Goal: Task Accomplishment & Management: Complete application form

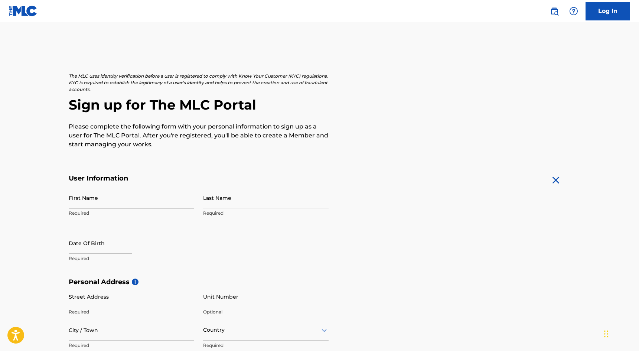
click at [106, 206] on input "First Name" at bounding box center [131, 197] width 125 height 21
type input "[PERSON_NAME]"
click at [235, 204] on input "Last Name" at bounding box center [265, 197] width 125 height 21
click at [260, 195] on input "Last Name" at bounding box center [265, 197] width 125 height 21
type input "[PERSON_NAME]"
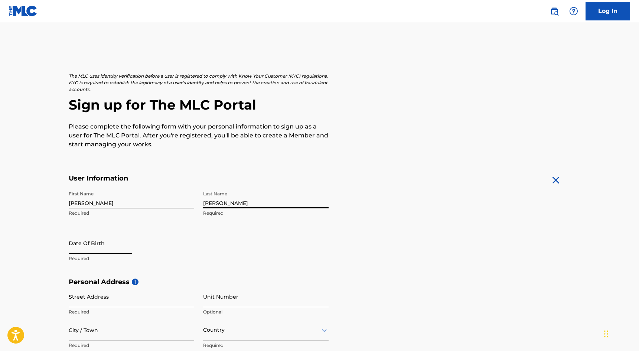
click at [101, 247] on input "text" at bounding box center [100, 242] width 63 height 21
select select "8"
select select "2025"
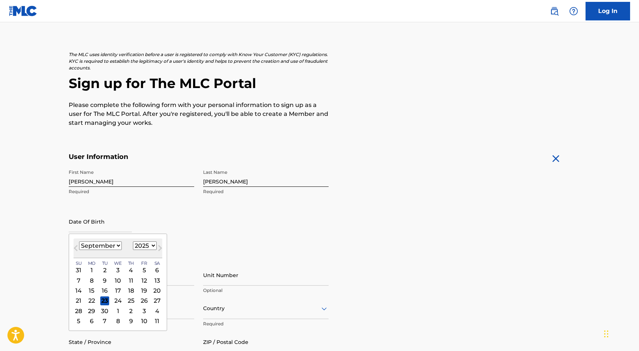
scroll to position [34, 0]
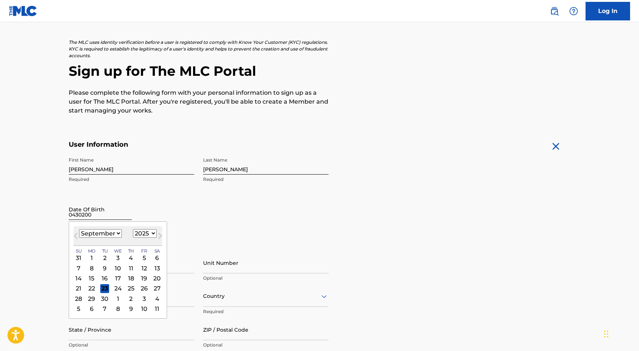
type input "04302002"
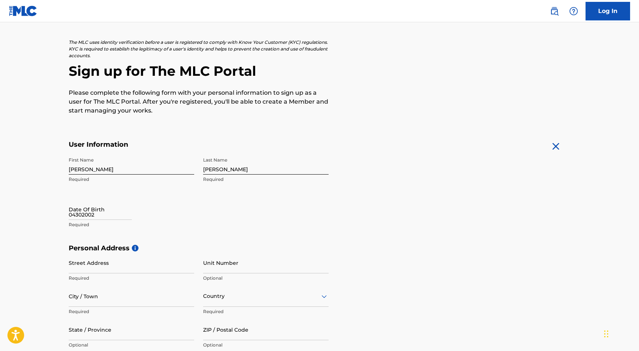
click at [220, 246] on h5 "Personal Address i" at bounding box center [320, 248] width 502 height 9
click at [83, 217] on input "04302002" at bounding box center [100, 208] width 63 height 21
select select "8"
select select "2025"
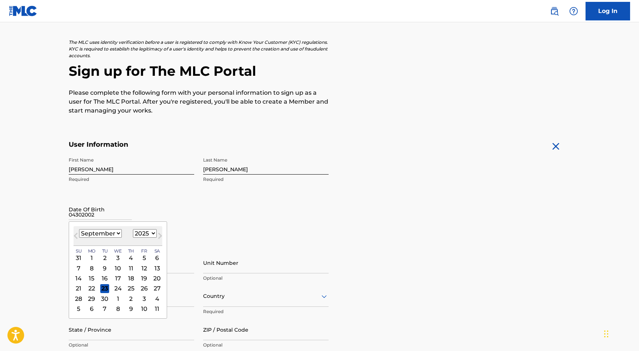
click at [105, 234] on select "January February March April May June July August September October November De…" at bounding box center [100, 233] width 43 height 9
select select "3"
click at [79, 229] on select "January February March April May June July August September October November De…" at bounding box center [100, 233] width 43 height 9
click at [147, 232] on select "1899 1900 1901 1902 1903 1904 1905 1906 1907 1908 1909 1910 1911 1912 1913 1914…" at bounding box center [145, 233] width 24 height 9
select select "2002"
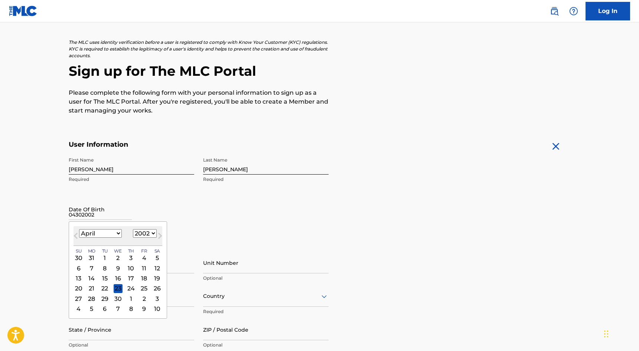
click at [133, 229] on select "1899 1900 1901 1902 1903 1904 1905 1906 1907 1908 1909 1910 1911 1912 1913 1914…" at bounding box center [145, 233] width 24 height 9
click at [224, 215] on div "First Name [PERSON_NAME] Last Name [PERSON_NAME] Required Date Of Birth 0430200…" at bounding box center [199, 198] width 260 height 91
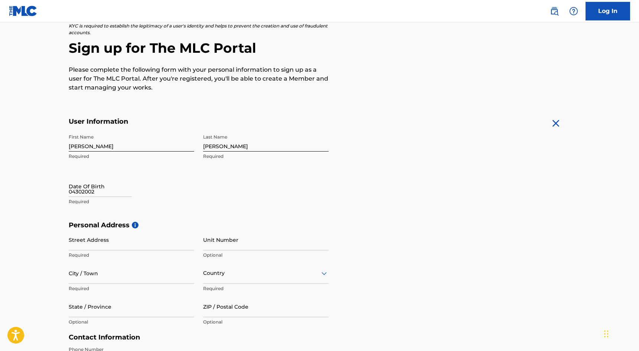
scroll to position [60, 0]
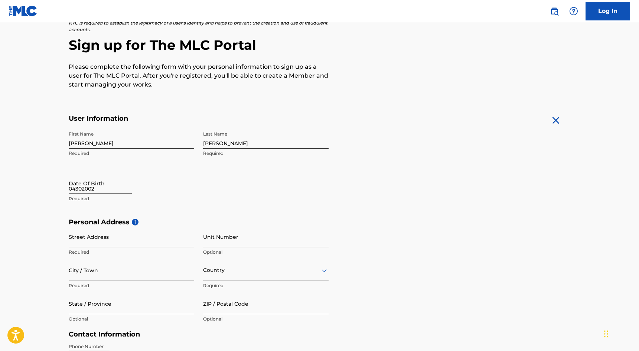
click at [106, 187] on input "04302002" at bounding box center [100, 183] width 63 height 21
select select "8"
select select "2025"
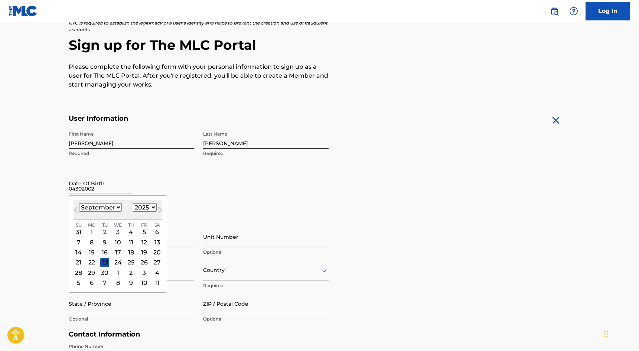
click at [97, 207] on select "January February March April May June July August September October November De…" at bounding box center [100, 207] width 43 height 9
select select "3"
click at [79, 203] on select "January February March April May June July August September October November De…" at bounding box center [100, 207] width 43 height 9
click at [119, 270] on div "30" at bounding box center [117, 272] width 9 height 9
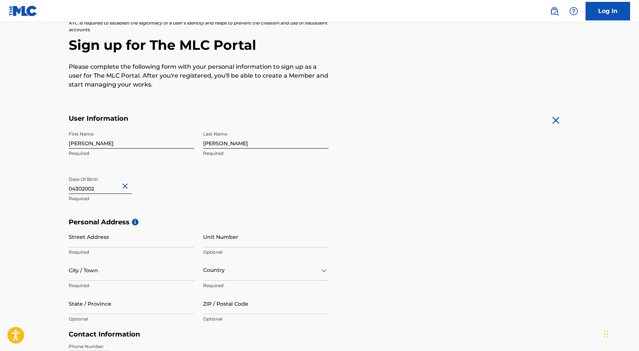
click at [104, 187] on input "04302002" at bounding box center [100, 183] width 63 height 21
select select "3"
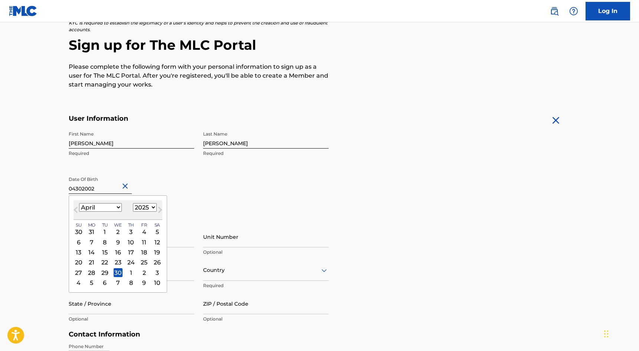
click at [149, 207] on select "1899 1900 1901 1902 1903 1904 1905 1906 1907 1908 1909 1910 1911 1912 1913 1914…" at bounding box center [145, 207] width 24 height 9
select select "2002"
click at [133, 203] on select "1899 1900 1901 1902 1903 1904 1905 1906 1907 1908 1909 1910 1911 1912 1913 1914…" at bounding box center [145, 207] width 24 height 9
click at [104, 270] on div "30" at bounding box center [104, 272] width 9 height 9
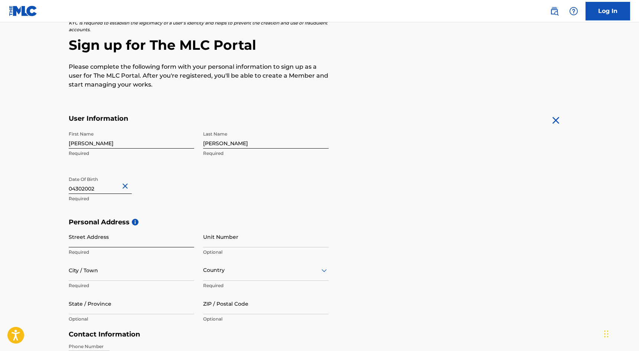
click at [117, 241] on input "Street Address" at bounding box center [131, 236] width 125 height 21
type input "[STREET_ADDRESS][PERSON_NAME]"
type input "Ocean View"
type input "[GEOGRAPHIC_DATA]"
type input "DE"
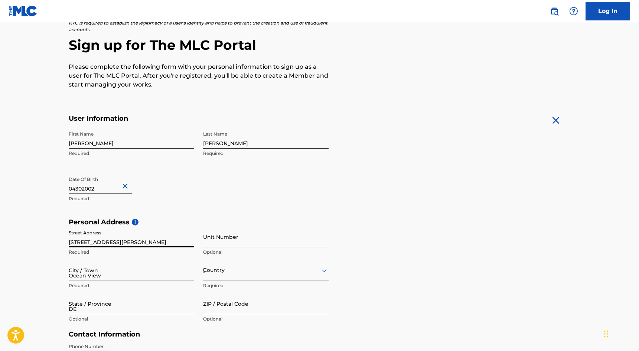
type input "19970"
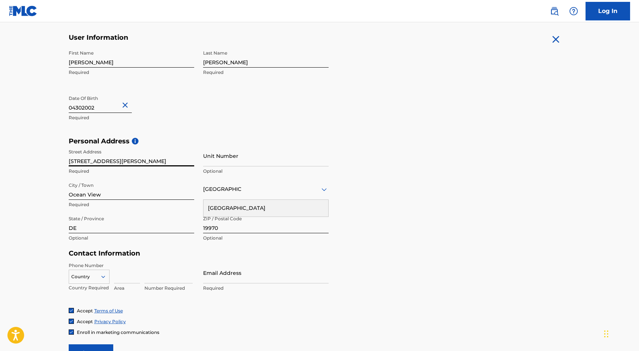
click at [168, 260] on div "Contact Information Phone Number Country Country Required Area Number Required …" at bounding box center [199, 278] width 260 height 58
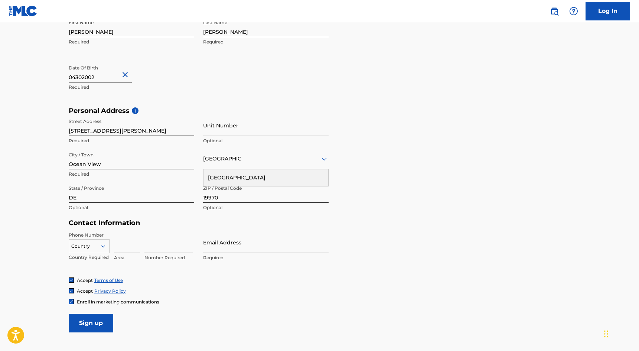
scroll to position [207, 0]
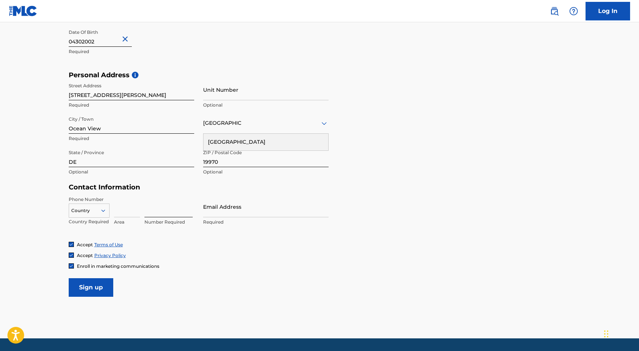
click at [153, 207] on input at bounding box center [168, 206] width 48 height 21
click at [160, 251] on div "Accept Terms of Use Accept Privacy Policy Enroll in marketing communications" at bounding box center [320, 255] width 502 height 28
click at [168, 212] on input at bounding box center [168, 206] width 48 height 21
click at [134, 215] on input at bounding box center [127, 206] width 26 height 21
type input "610"
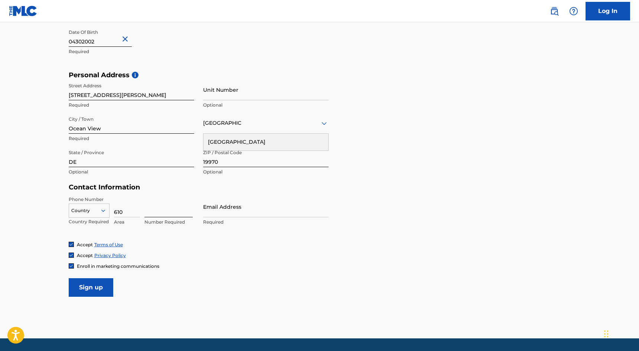
click at [164, 215] on input at bounding box center [168, 206] width 48 height 21
click at [164, 213] on input at bounding box center [168, 206] width 48 height 21
type input "6096033"
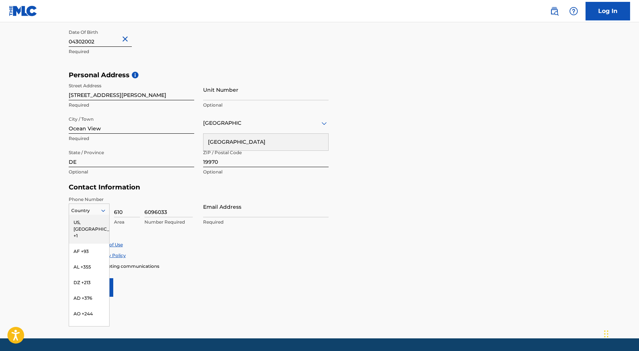
click at [89, 206] on div at bounding box center [89, 210] width 40 height 8
click at [89, 223] on div "US, [GEOGRAPHIC_DATA] +1" at bounding box center [89, 228] width 40 height 29
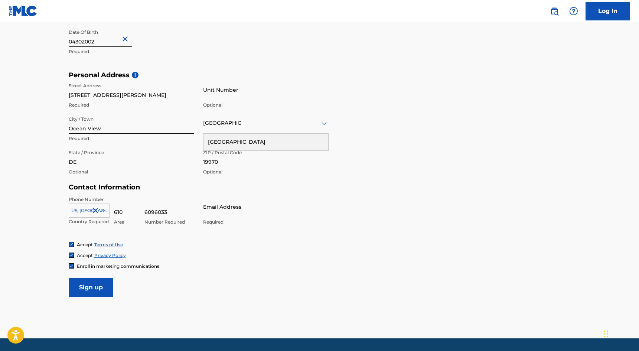
click at [233, 271] on form "User Information First Name [PERSON_NAME] Required Last Name [PERSON_NAME] Requ…" at bounding box center [320, 131] width 502 height 329
click at [239, 213] on input "Email Address" at bounding box center [265, 206] width 125 height 21
type input "[EMAIL_ADDRESS][DOMAIN_NAME]"
click at [230, 263] on div "Enroll in marketing communications" at bounding box center [320, 266] width 502 height 6
click at [108, 266] on span "Enroll in marketing communications" at bounding box center [118, 266] width 82 height 6
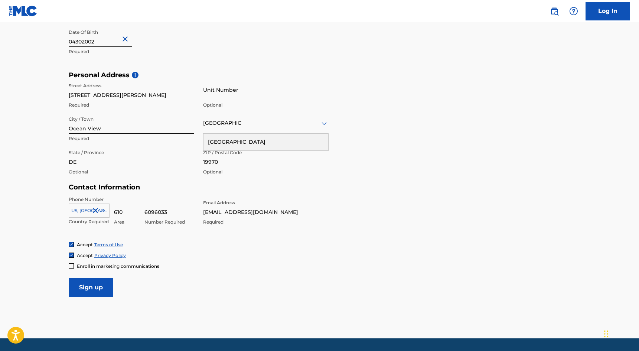
click at [108, 264] on span "Enroll in marketing communications" at bounding box center [118, 266] width 82 height 6
click at [104, 285] on input "Sign up" at bounding box center [91, 287] width 45 height 19
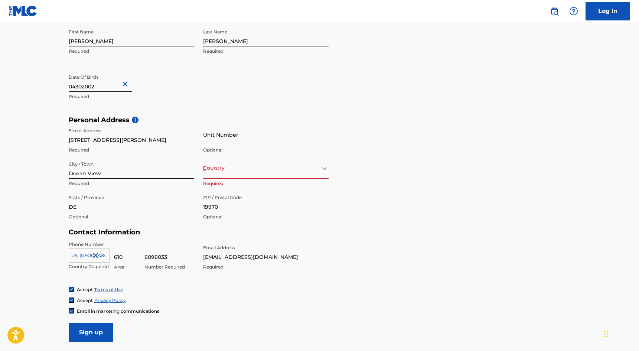
scroll to position [229, 0]
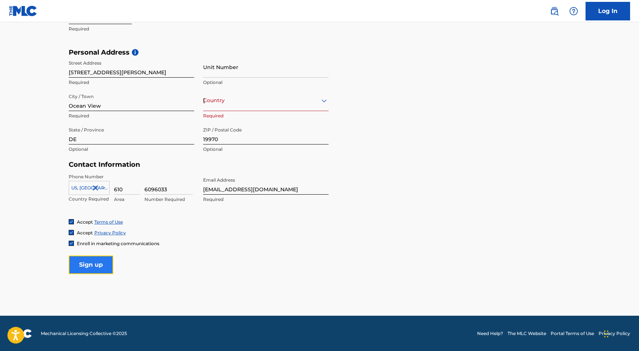
click at [93, 268] on input "Sign up" at bounding box center [91, 264] width 45 height 19
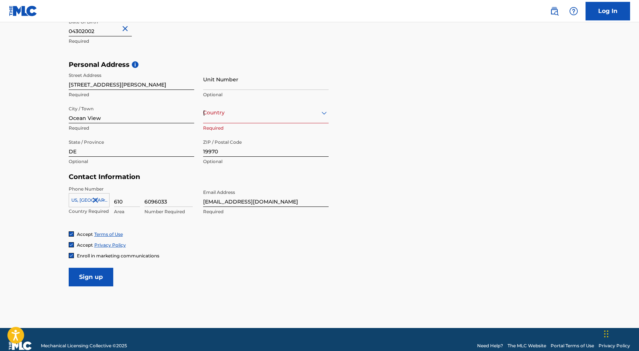
scroll to position [219, 0]
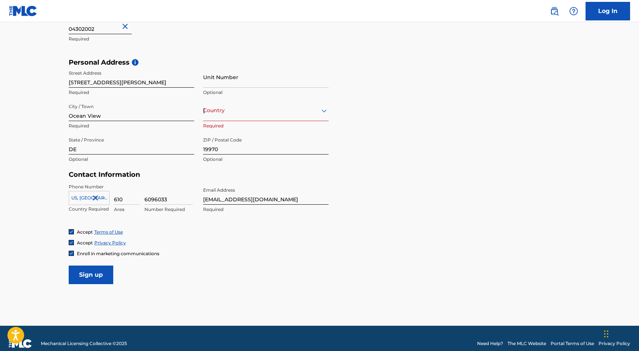
click at [258, 246] on div "Accept Terms of Use Accept Privacy Policy Enroll in marketing communications" at bounding box center [320, 243] width 502 height 28
click at [107, 270] on input "Sign up" at bounding box center [91, 274] width 45 height 19
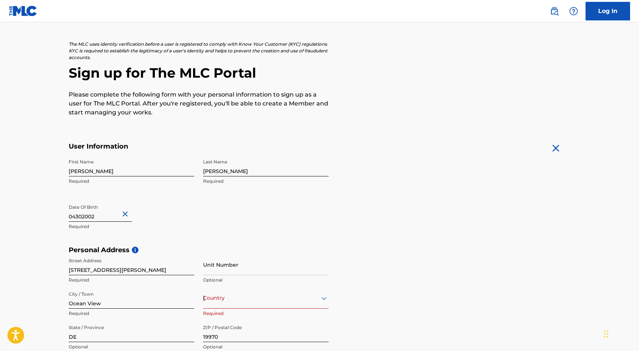
scroll to position [39, 0]
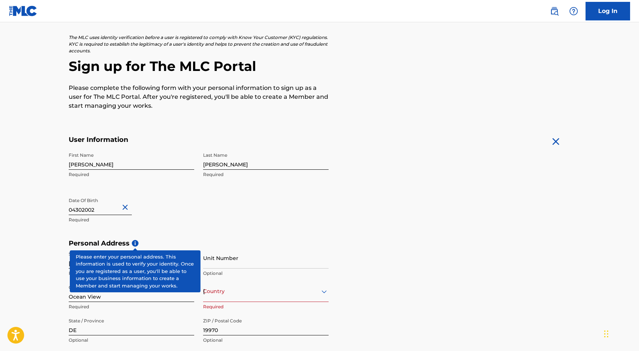
click at [156, 216] on p "Required" at bounding box center [131, 219] width 125 height 7
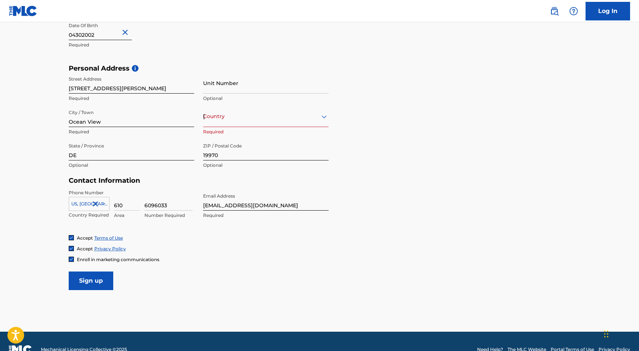
scroll to position [214, 0]
click at [170, 177] on h5 "Contact Information" at bounding box center [199, 180] width 260 height 9
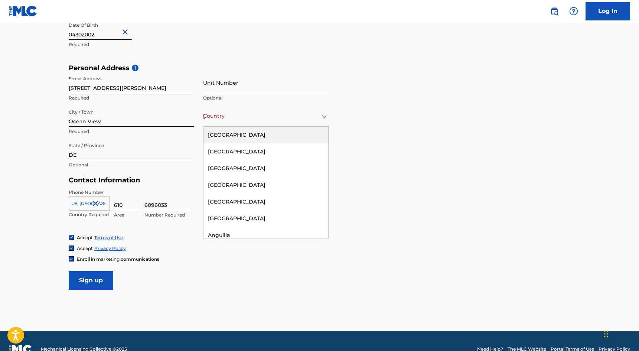
click at [227, 119] on div "[GEOGRAPHIC_DATA]" at bounding box center [265, 115] width 125 height 9
click at [232, 134] on div "[GEOGRAPHIC_DATA]" at bounding box center [265, 135] width 125 height 17
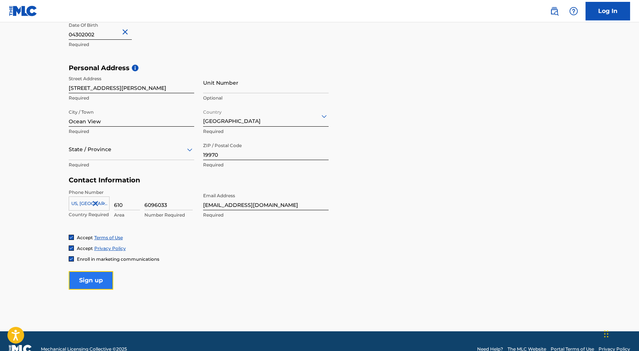
click at [92, 279] on input "Sign up" at bounding box center [91, 280] width 45 height 19
click at [137, 148] on div at bounding box center [131, 149] width 125 height 9
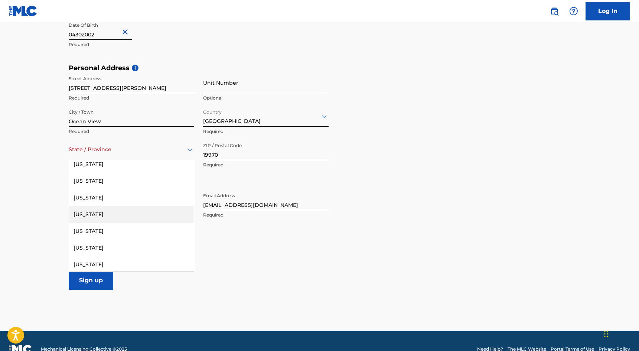
scroll to position [43, 0]
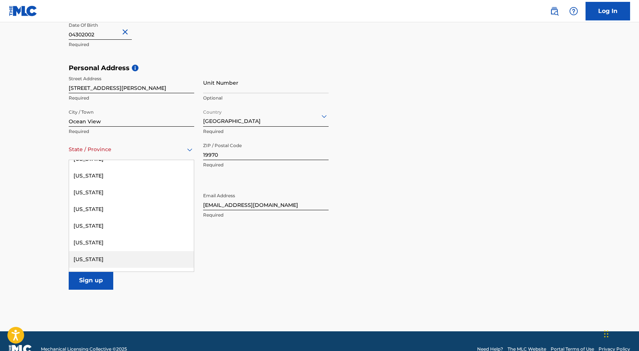
click at [89, 256] on div "[US_STATE]" at bounding box center [131, 259] width 125 height 17
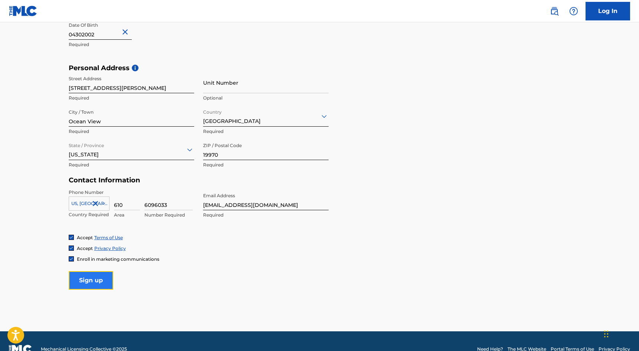
click at [96, 282] on input "Sign up" at bounding box center [91, 280] width 45 height 19
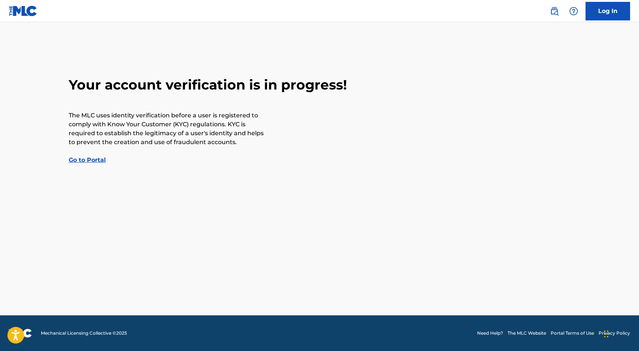
click at [333, 146] on div "Your account verification is in progress! The MLC uses identity verification be…" at bounding box center [319, 120] width 519 height 88
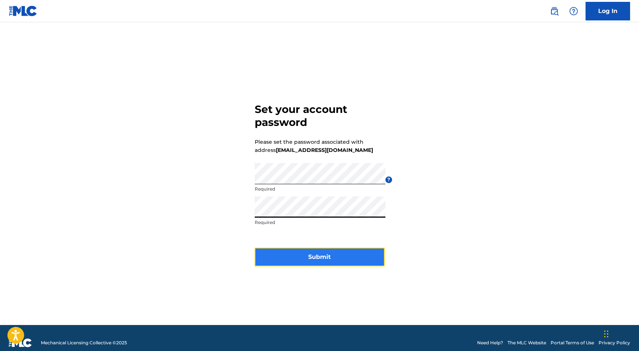
click at [290, 247] on button "Submit" at bounding box center [320, 256] width 130 height 19
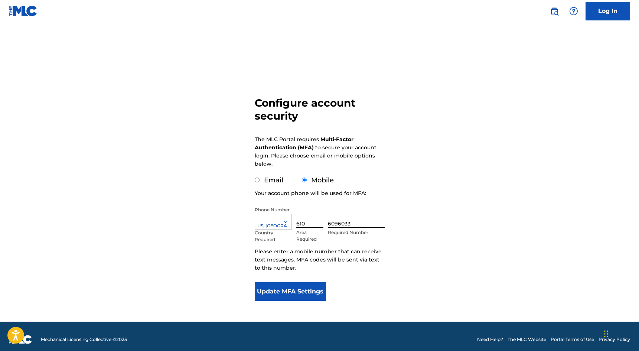
click at [387, 247] on div "Configure account security The MLC Portal requires Multi-Factor Authentication …" at bounding box center [319, 181] width 519 height 280
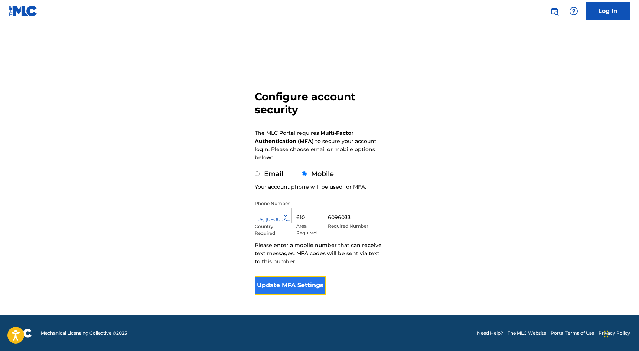
click at [303, 284] on button "Update MFA Settings" at bounding box center [291, 285] width 72 height 19
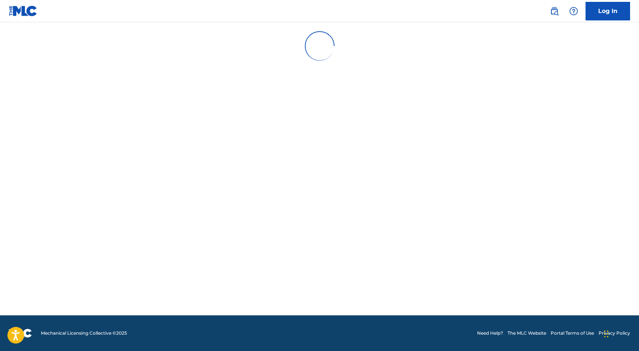
scroll to position [0, 0]
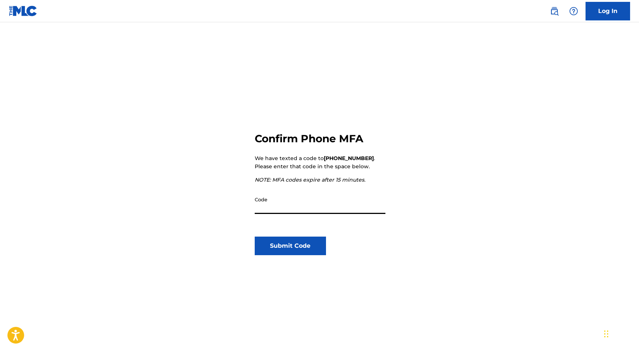
click at [319, 208] on input "Code" at bounding box center [320, 203] width 131 height 21
type input "157265"
click at [308, 244] on button "Submit Code" at bounding box center [291, 245] width 72 height 19
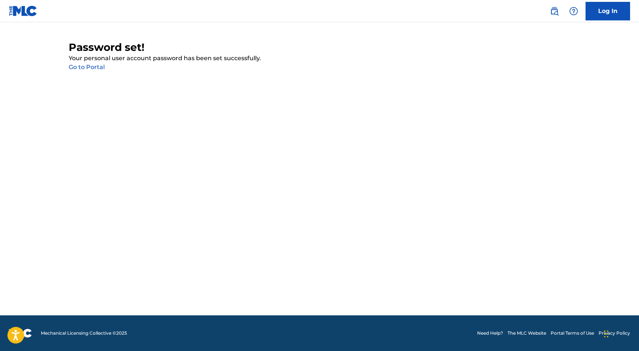
click at [86, 66] on link "Go to Portal" at bounding box center [87, 66] width 36 height 7
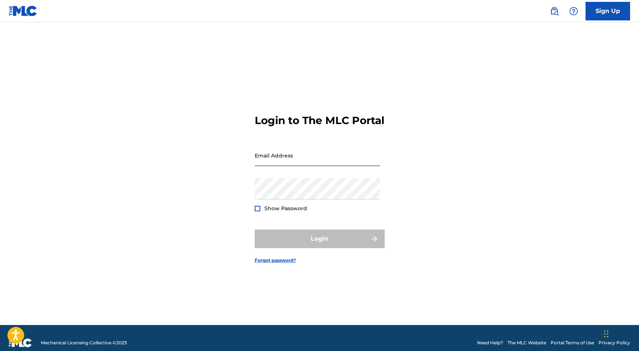
click at [303, 166] on input "Email Address" at bounding box center [317, 155] width 125 height 21
type input "[EMAIL_ADDRESS][DOMAIN_NAME]"
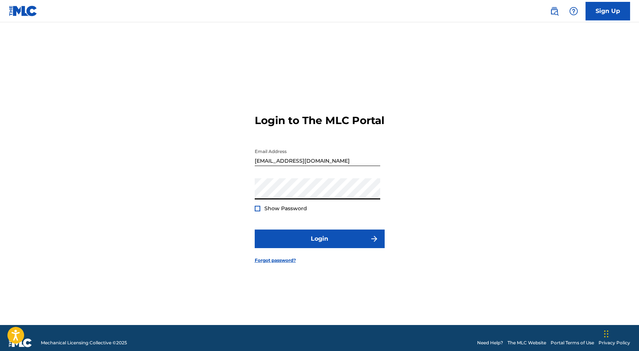
click at [294, 211] on span "Show Password" at bounding box center [285, 208] width 43 height 7
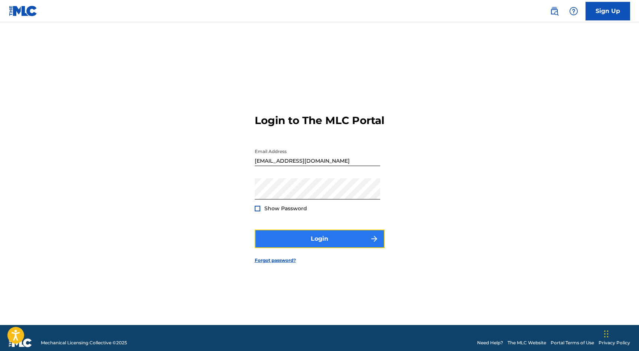
click at [311, 243] on button "Login" at bounding box center [320, 238] width 130 height 19
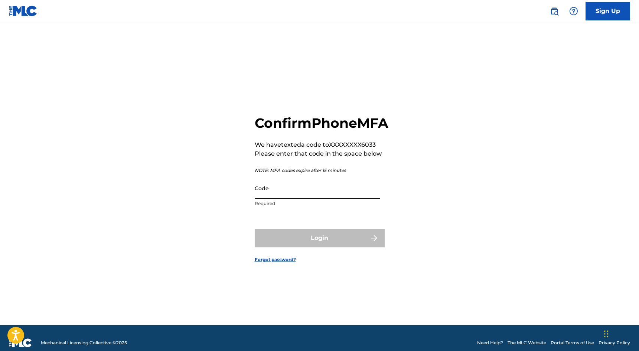
click at [316, 198] on input "Code" at bounding box center [317, 187] width 125 height 21
click at [270, 207] on p "Required" at bounding box center [317, 203] width 125 height 7
click at [275, 198] on input "Code" at bounding box center [317, 187] width 125 height 21
click at [265, 198] on input "831" at bounding box center [317, 187] width 125 height 21
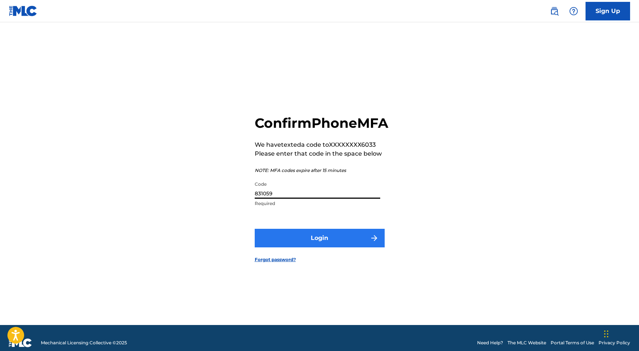
type input "831059"
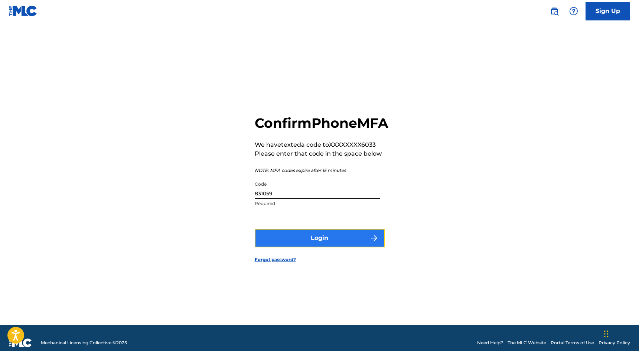
click at [316, 247] on button "Login" at bounding box center [320, 238] width 130 height 19
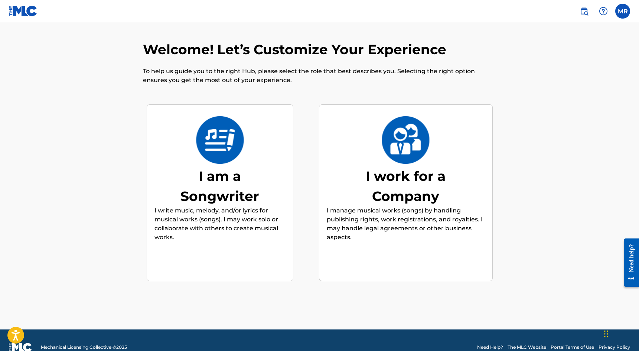
click at [307, 290] on div "Welcome! Let’s Customize Your Experience To help us guide you to the right Hub,…" at bounding box center [320, 185] width 502 height 288
click at [219, 161] on img at bounding box center [220, 139] width 49 height 47
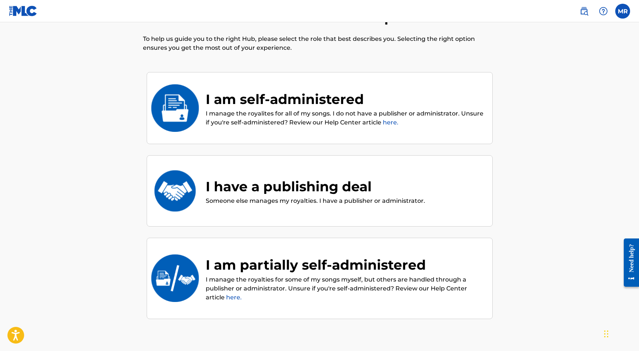
scroll to position [33, 0]
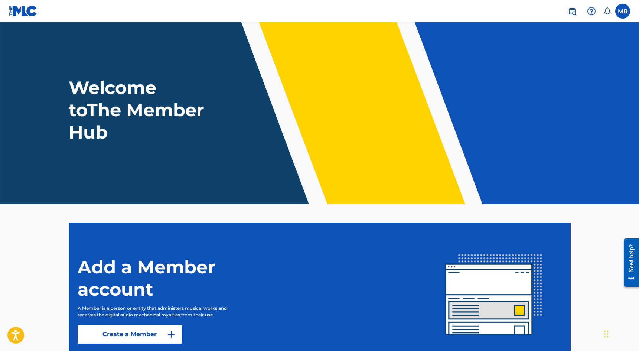
click at [623, 22] on nav "MR MR Michael Romito onlycensusbusiness@gmail.com Notification Preferences Prof…" at bounding box center [319, 11] width 639 height 22
click at [624, 11] on label at bounding box center [622, 11] width 15 height 15
click at [622, 11] on input "MR Michael Romito onlycensusbusiness@gmail.com Notification Preferences Profile…" at bounding box center [622, 11] width 0 height 0
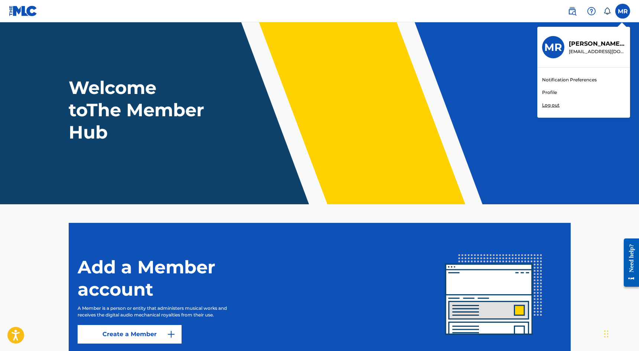
click at [555, 95] on link "Profile" at bounding box center [549, 92] width 15 height 7
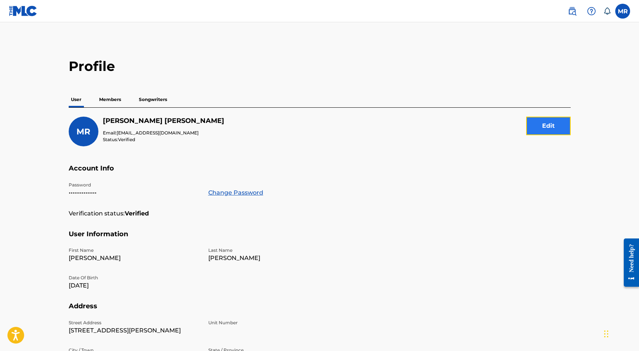
click at [532, 117] on button "Edit" at bounding box center [548, 126] width 45 height 19
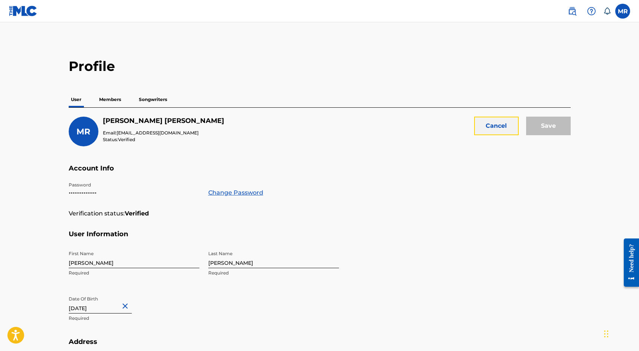
click at [502, 125] on button "Cancel" at bounding box center [496, 126] width 45 height 19
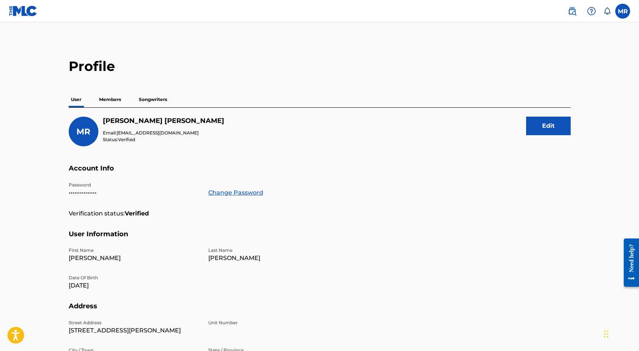
click at [114, 102] on p "Members" at bounding box center [110, 100] width 26 height 16
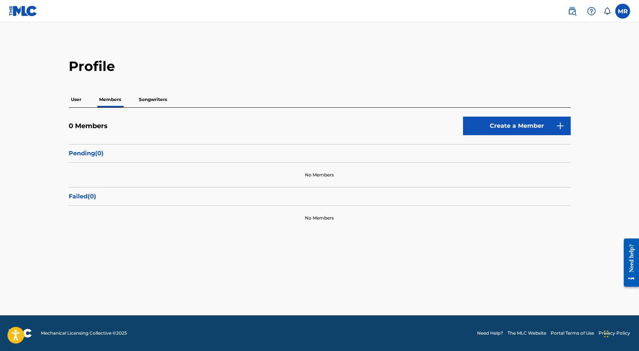
click at [140, 102] on p "Songwriters" at bounding box center [153, 100] width 33 height 16
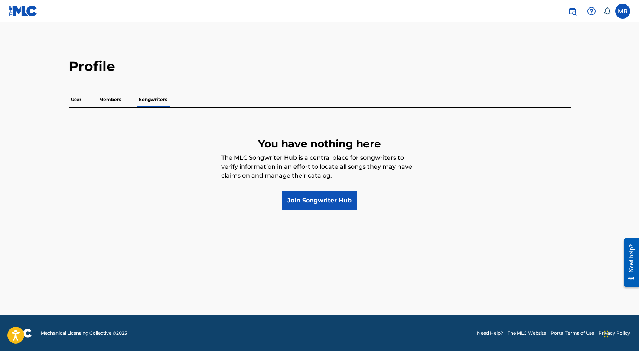
click at [74, 102] on p "User" at bounding box center [76, 100] width 15 height 16
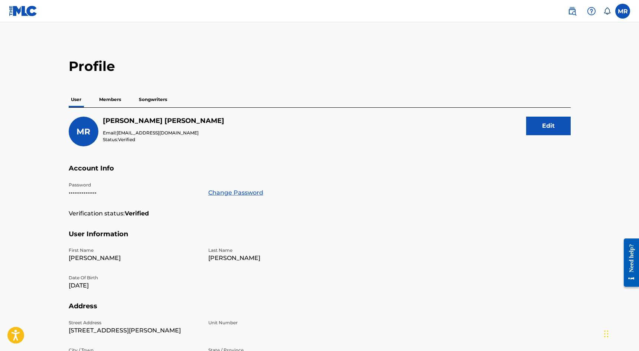
click at [32, 14] on img at bounding box center [23, 11] width 29 height 11
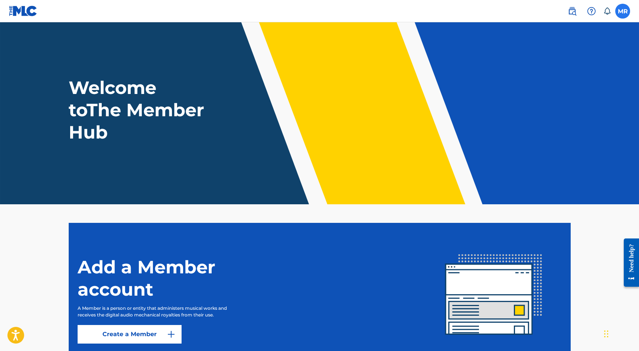
click at [625, 9] on label at bounding box center [622, 11] width 15 height 15
click at [622, 11] on input "MR Michael Romito onlycensusbusiness@gmail.com Notification Preferences Profile…" at bounding box center [622, 11] width 0 height 0
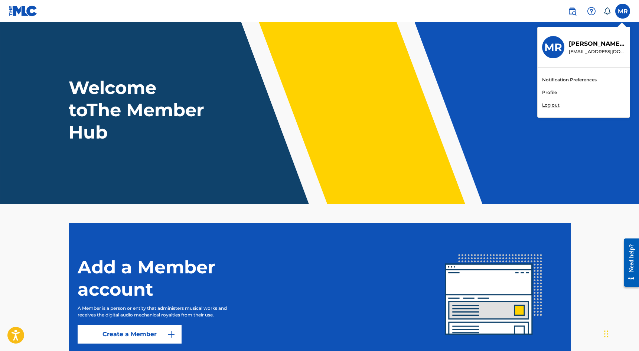
click at [482, 50] on header "Welcome to The Member Hub" at bounding box center [319, 113] width 639 height 182
